Goal: Find specific page/section: Find specific page/section

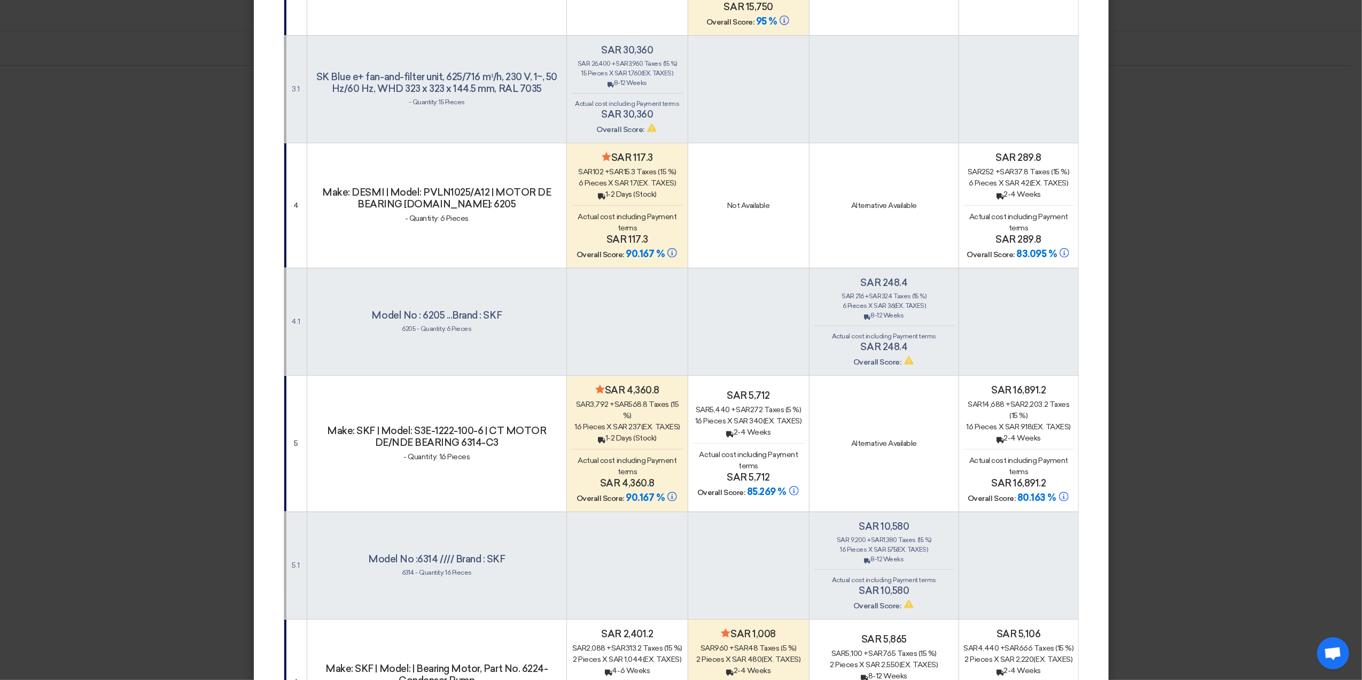
scroll to position [428, 0]
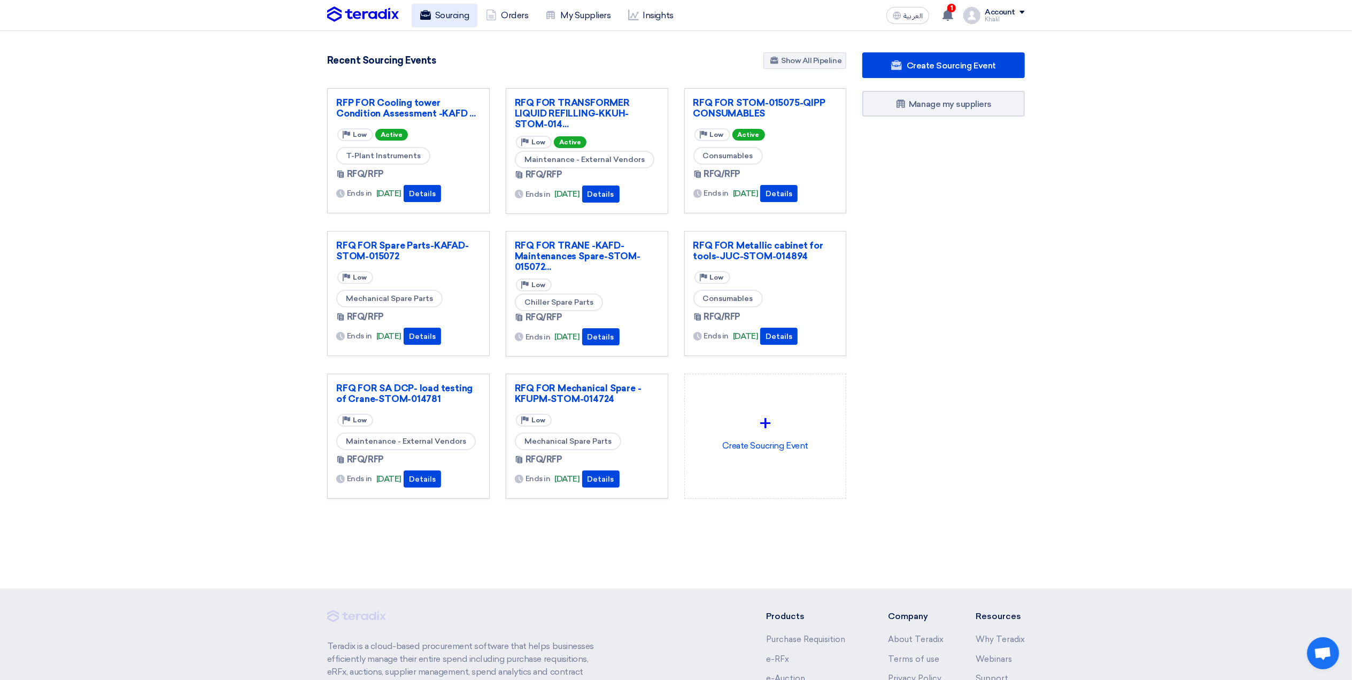
click at [459, 22] on link "Sourcing" at bounding box center [445, 16] width 66 height 24
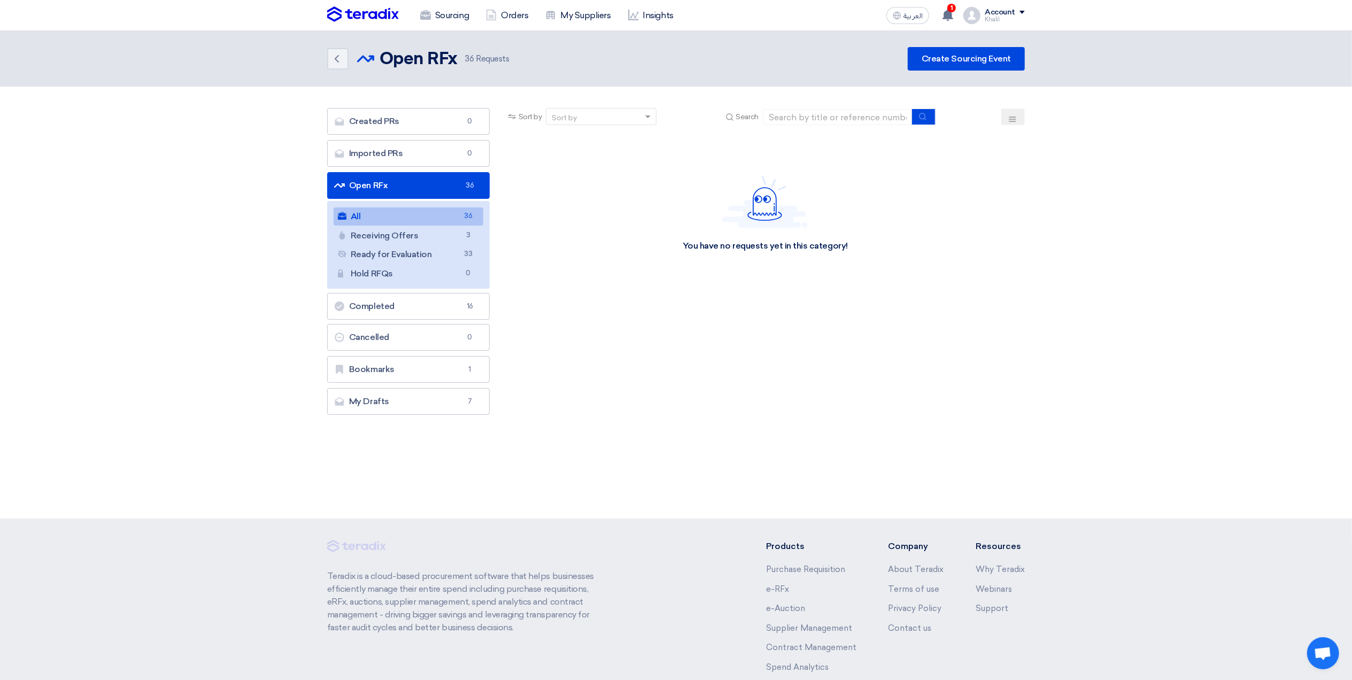
click at [460, 214] on link "All All 36" at bounding box center [409, 216] width 150 height 18
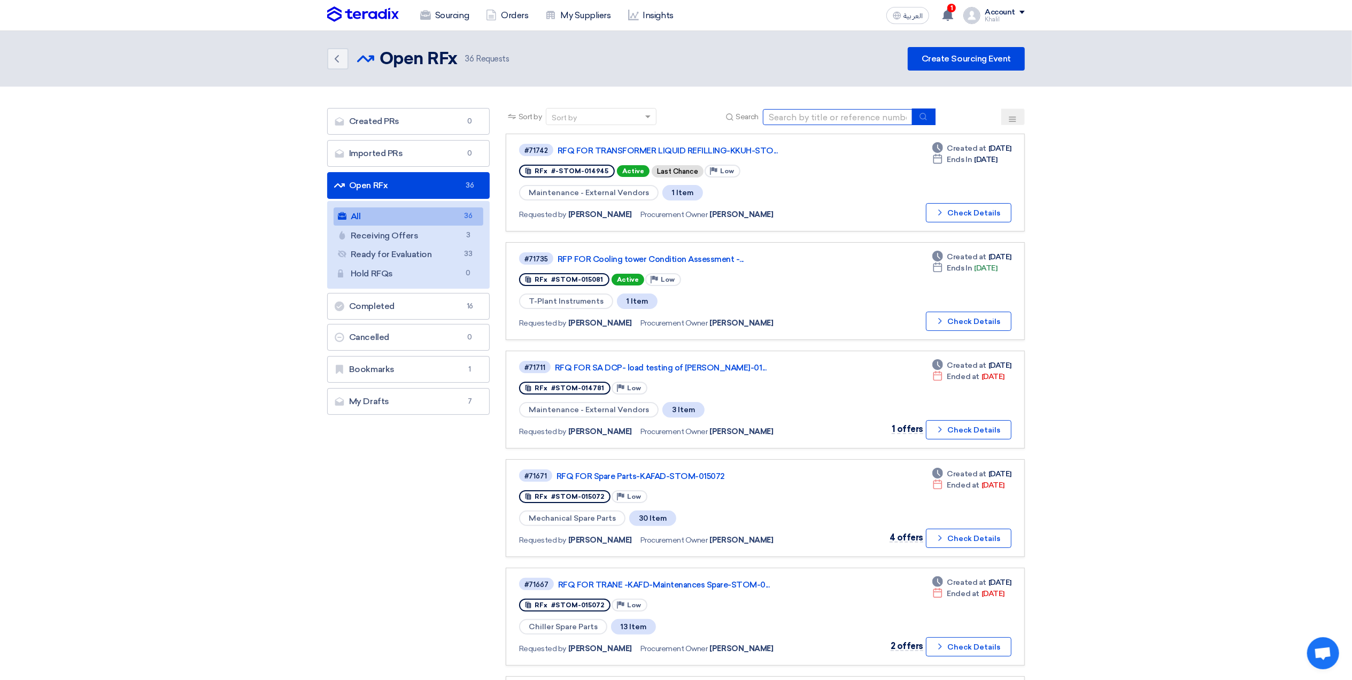
click at [806, 118] on input at bounding box center [838, 117] width 150 height 16
paste input "V-Belt Opti belt AHU"
type input "V-Belt Opti belt AHU"
drag, startPoint x: 860, startPoint y: 116, endPoint x: 730, endPoint y: 116, distance: 129.9
click at [730, 116] on div "Search V-Belt Opti belt AHU" at bounding box center [829, 116] width 212 height 17
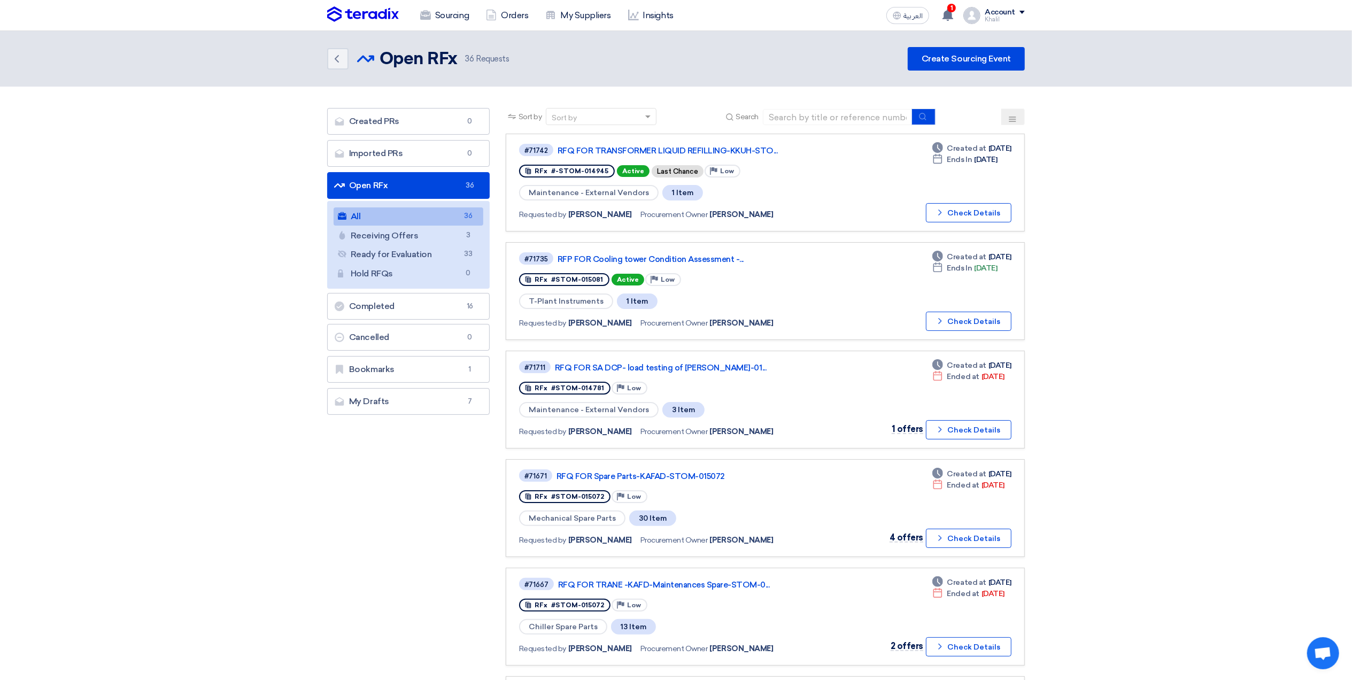
click at [1184, 259] on section "Created PRs Created PRs 0 Imported PRs Imported PRs 0 Open RFx Open RFx 36 All …" at bounding box center [676, 677] width 1352 height 1180
click at [806, 114] on input at bounding box center [838, 117] width 150 height 16
paste input "STOM-015071"
type input "STOM-015071"
click at [924, 113] on icon "submit" at bounding box center [923, 116] width 9 height 9
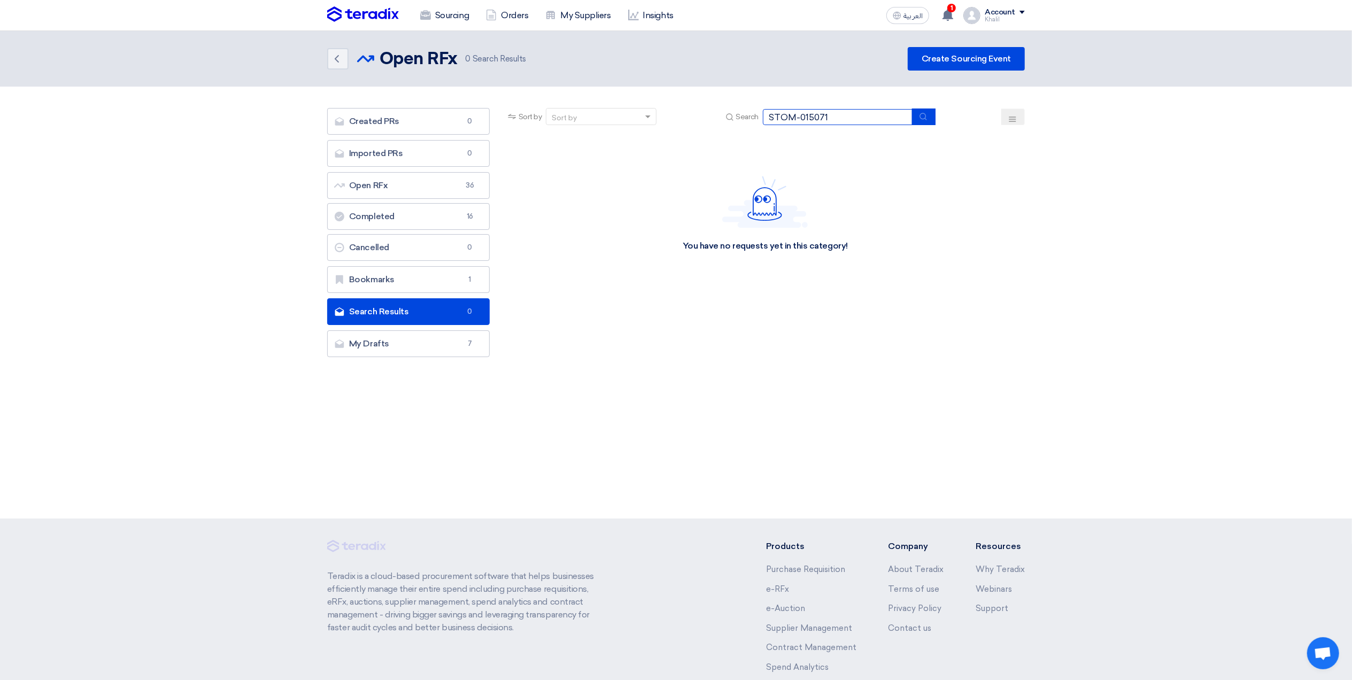
click at [836, 116] on input "STOM-015071" at bounding box center [838, 117] width 150 height 16
